Goal: Information Seeking & Learning: Check status

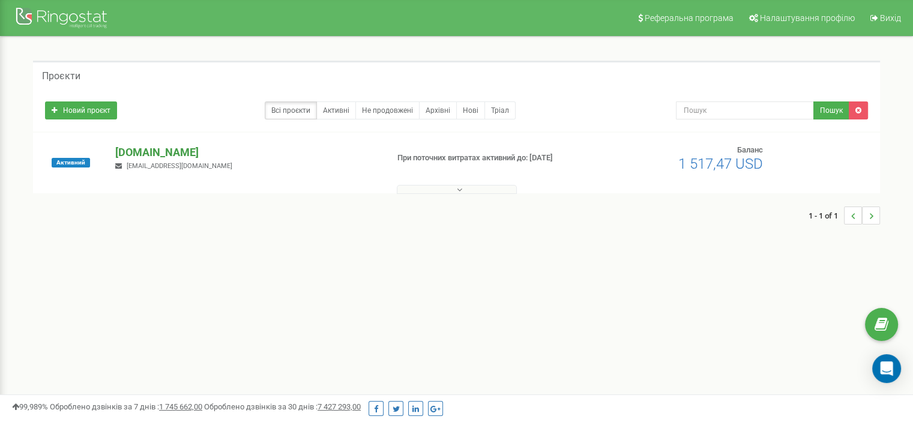
click at [154, 152] on p "[DOMAIN_NAME]" at bounding box center [246, 153] width 262 height 16
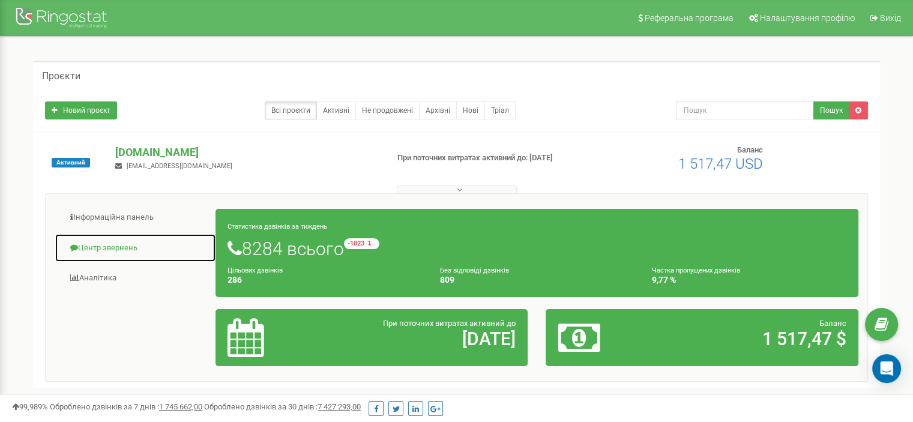
click at [146, 239] on link "Центр звернень" at bounding box center [135, 247] width 161 height 29
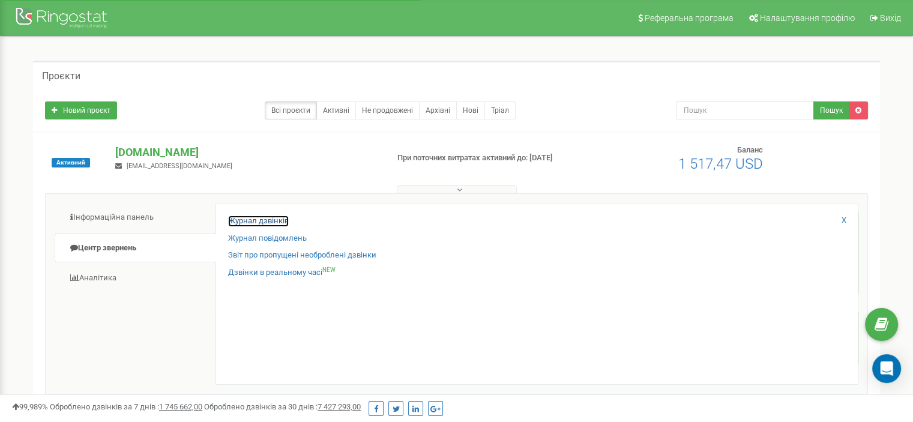
click at [260, 215] on link "Журнал дзвінків" at bounding box center [258, 220] width 61 height 11
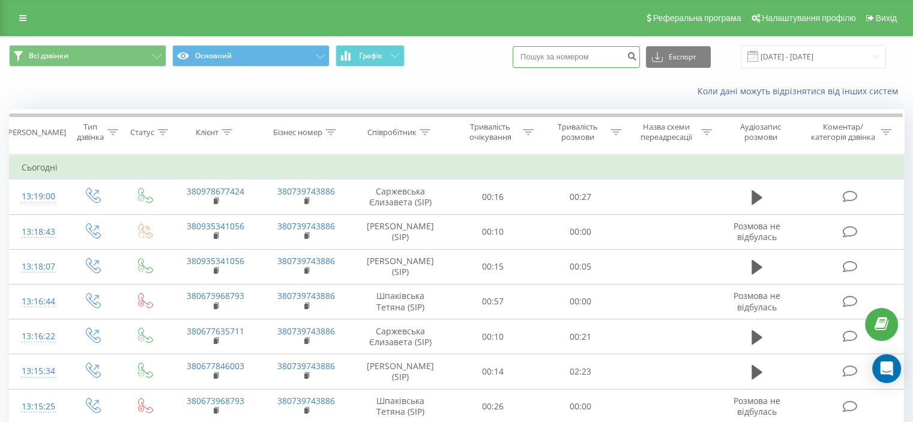
drag, startPoint x: 581, startPoint y: 56, endPoint x: 572, endPoint y: 66, distance: 13.6
click at [581, 57] on input at bounding box center [575, 57] width 127 height 22
paste input "+380953920540"
drag, startPoint x: 530, startPoint y: 58, endPoint x: 520, endPoint y: 60, distance: 10.4
click at [520, 59] on div "Всі дзвінки Основний Графік [PHONE_NUMBER] Експорт .csv .xls .xlsx [DATE] - [DA…" at bounding box center [456, 56] width 895 height 23
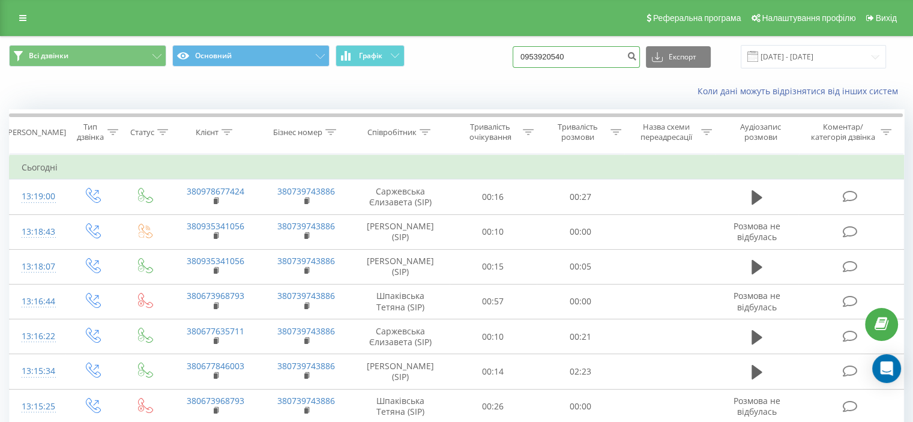
type input "0953920540"
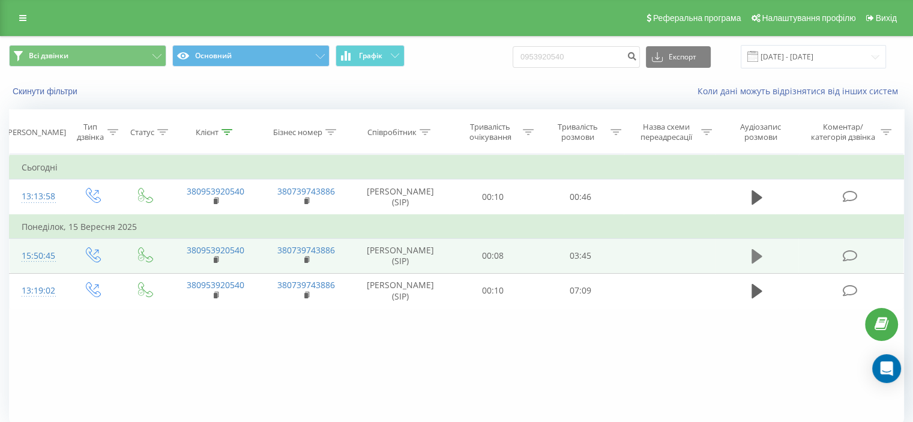
click at [755, 259] on icon at bounding box center [756, 256] width 11 height 17
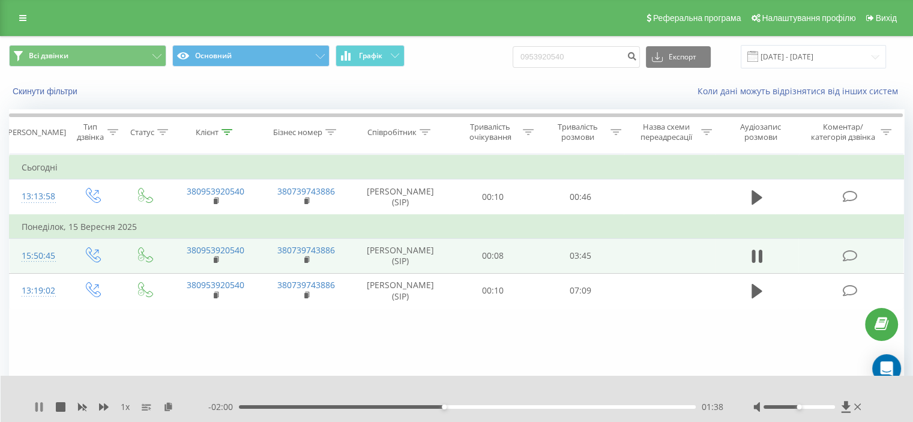
click at [41, 410] on icon at bounding box center [41, 407] width 2 height 10
click at [40, 410] on icon at bounding box center [39, 407] width 10 height 10
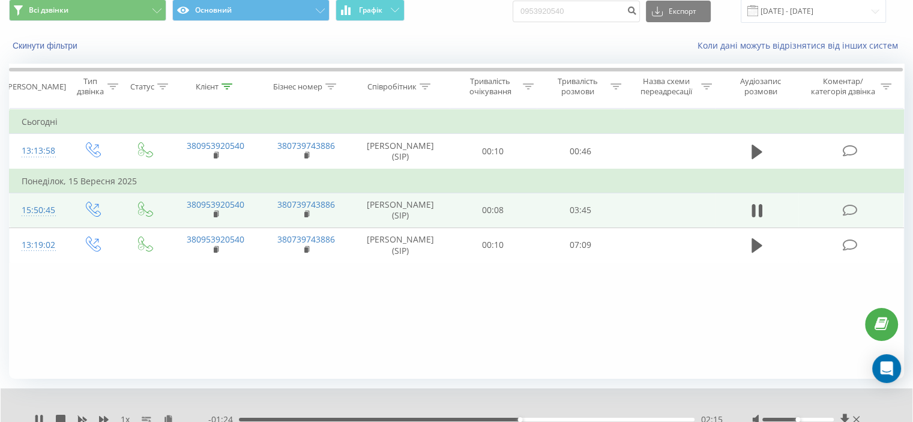
scroll to position [47, 0]
click at [57, 413] on icon at bounding box center [61, 418] width 10 height 10
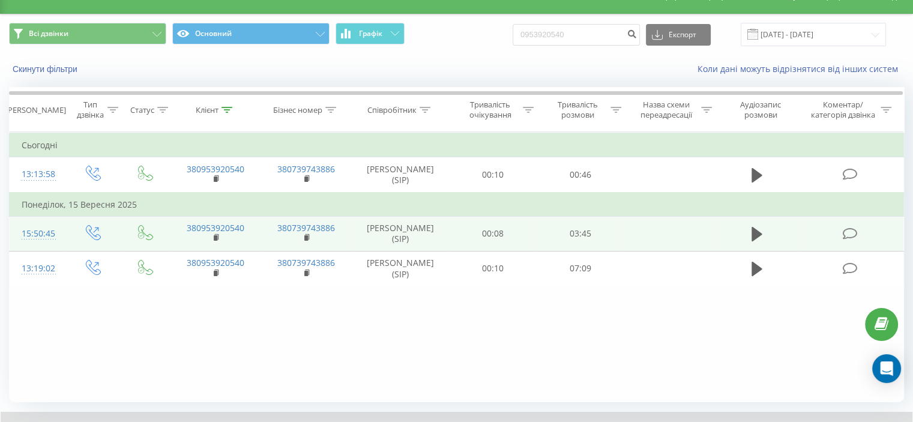
scroll to position [0, 0]
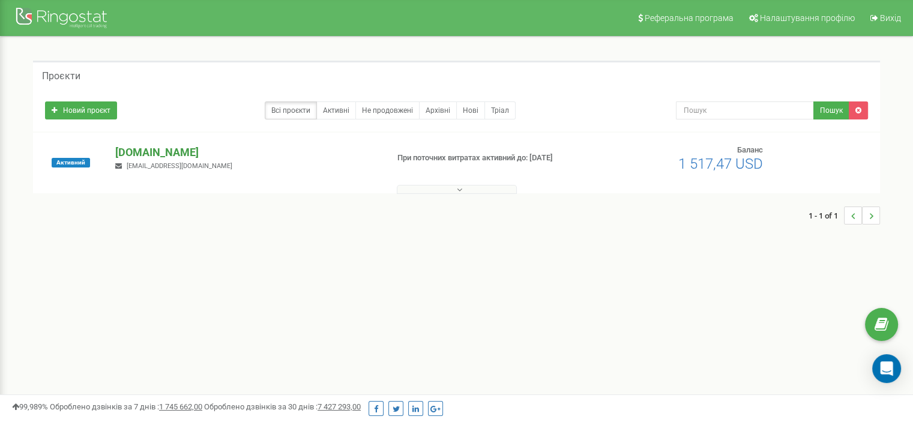
click at [121, 155] on p "[DOMAIN_NAME]" at bounding box center [246, 153] width 262 height 16
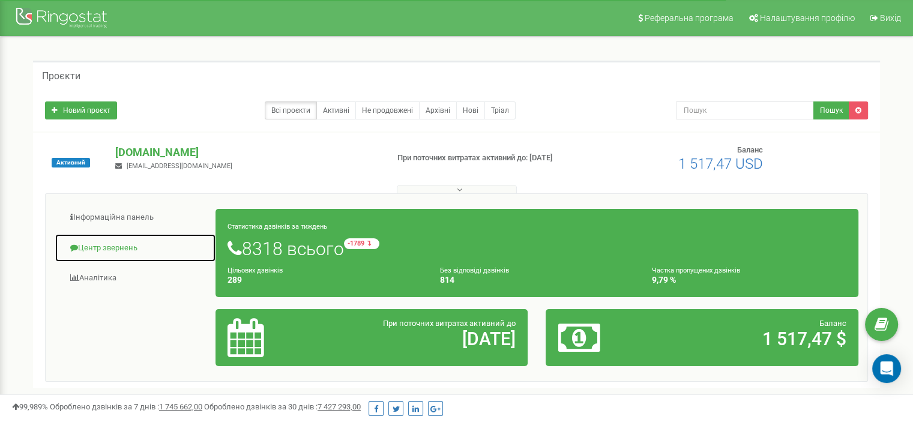
click at [134, 239] on link "Центр звернень" at bounding box center [135, 247] width 161 height 29
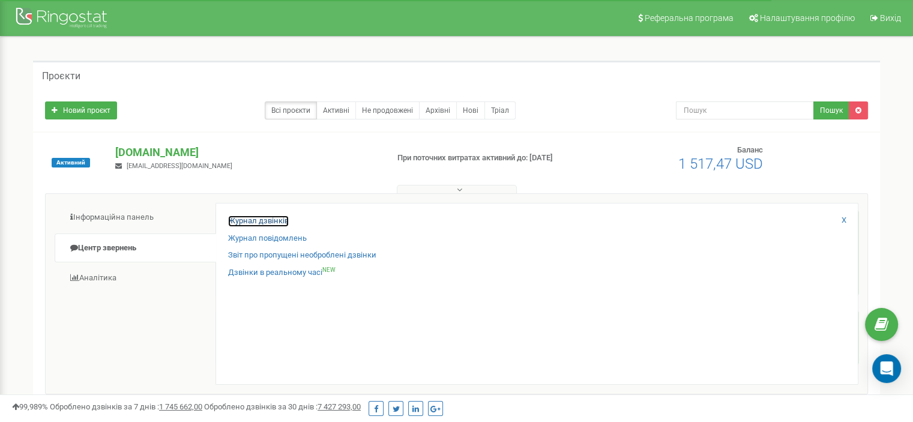
click at [268, 223] on link "Журнал дзвінків" at bounding box center [258, 220] width 61 height 11
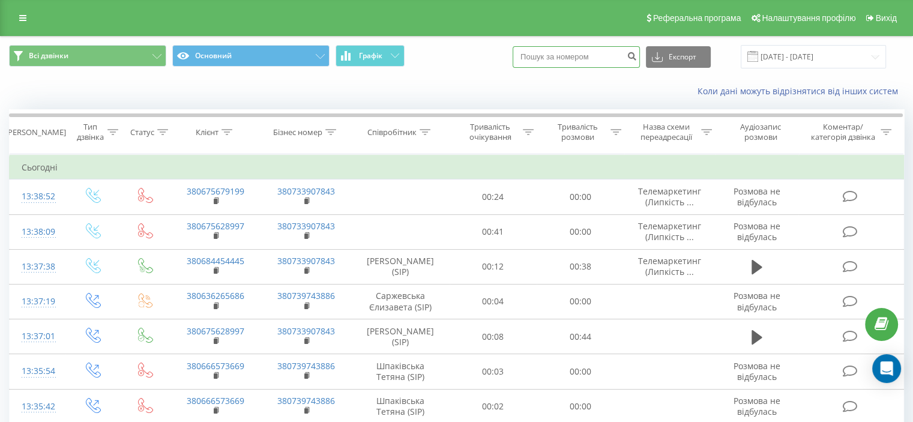
click at [582, 52] on input at bounding box center [575, 57] width 127 height 22
paste input "+380953920540"
drag, startPoint x: 550, startPoint y: 55, endPoint x: 526, endPoint y: 55, distance: 24.0
click at [526, 54] on div "Всі дзвінки Основний Графік +380953920540 Експорт .csv .xls .xlsx 23.08.2025 - …" at bounding box center [456, 56] width 895 height 23
type input "0953920540"
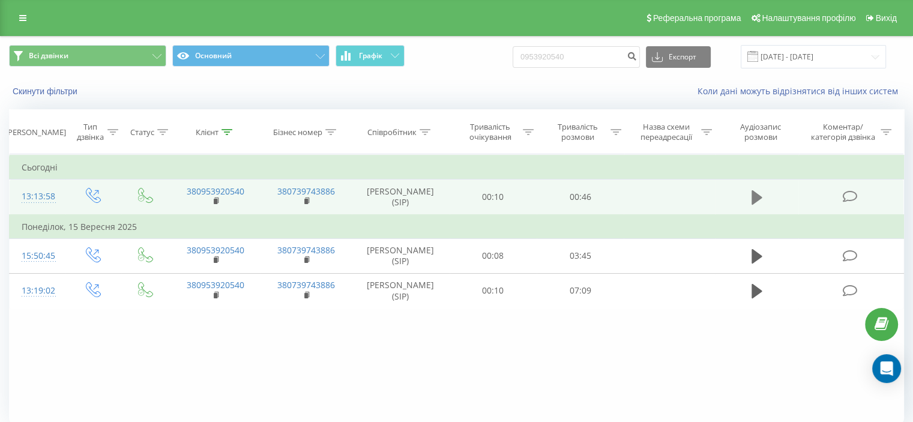
click at [760, 200] on icon at bounding box center [756, 197] width 11 height 17
